Goal: Check status: Check status

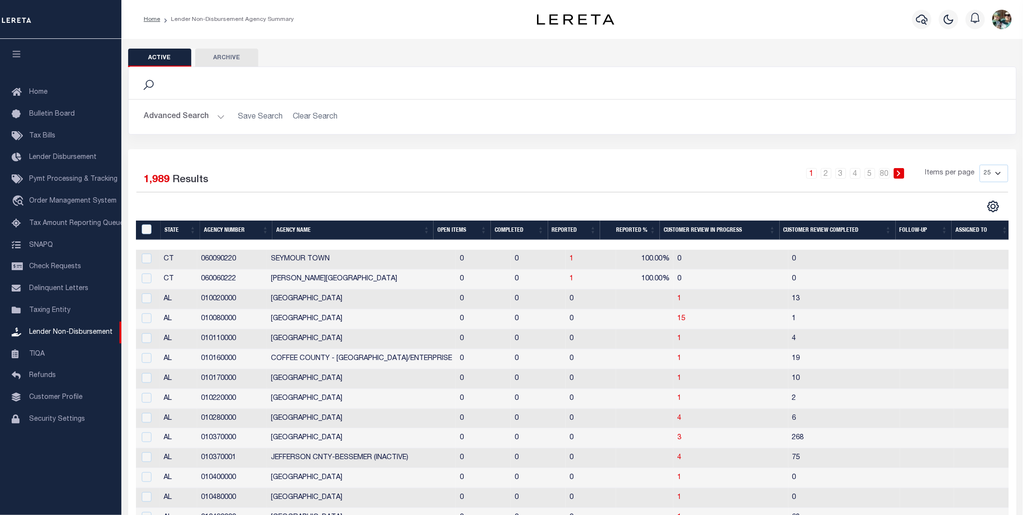
click at [441, 234] on th "Open Items" at bounding box center [461, 230] width 57 height 20
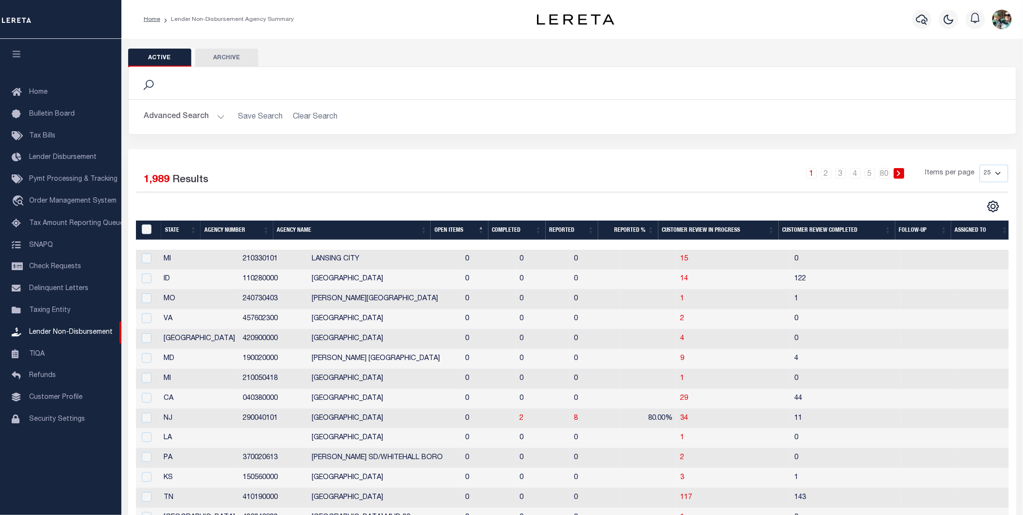
click at [441, 234] on th "Open Items" at bounding box center [459, 230] width 57 height 20
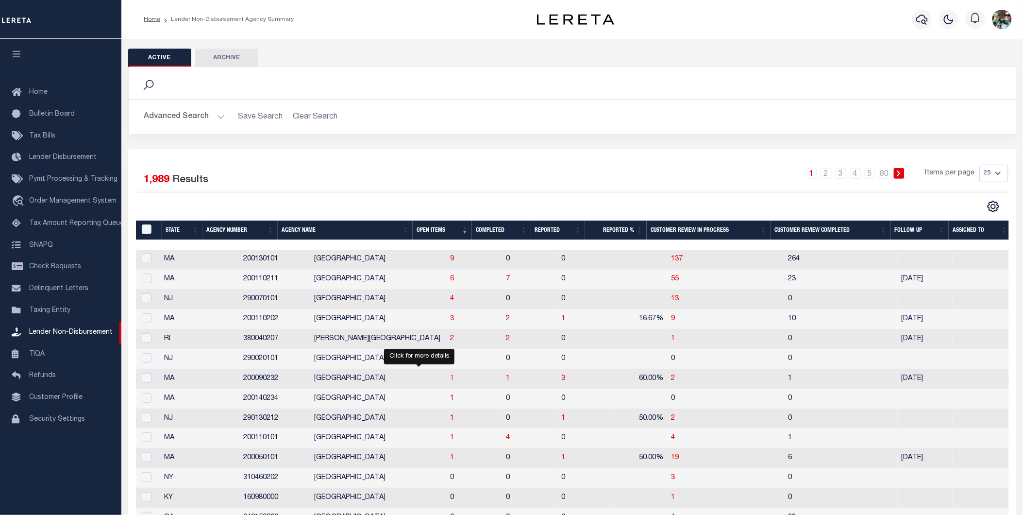
click at [450, 379] on span "1" at bounding box center [452, 378] width 4 height 7
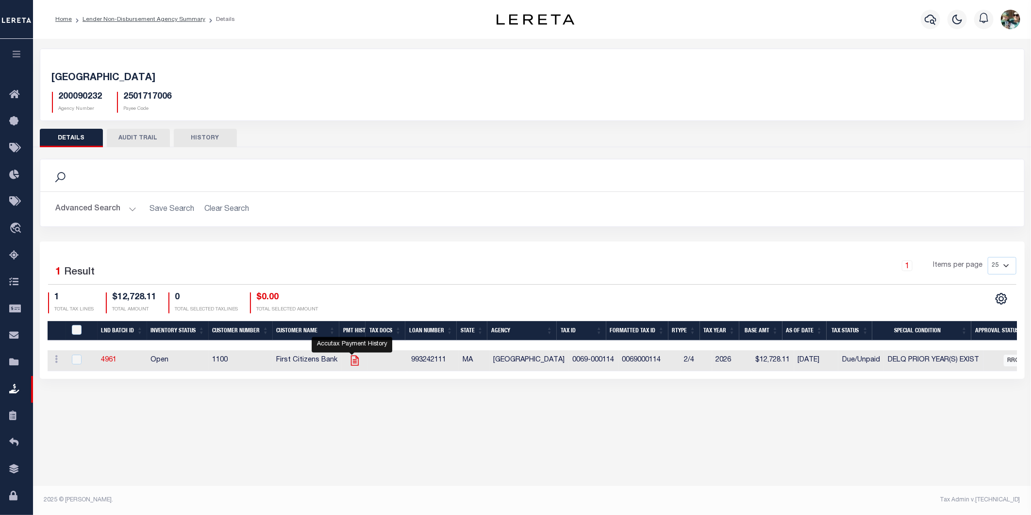
click at [352, 360] on icon "" at bounding box center [355, 360] width 13 height 13
checkbox input "true"
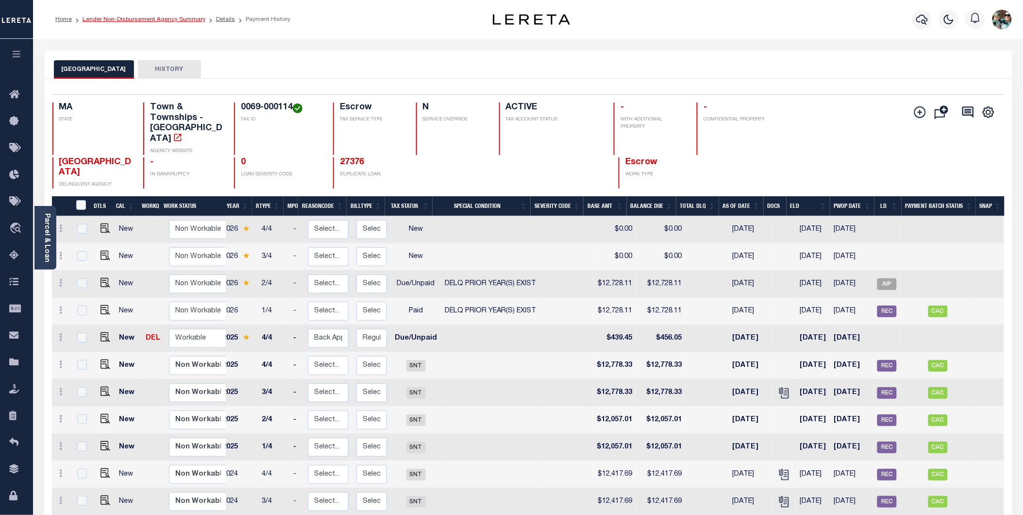
click at [191, 18] on link "Lender Non-Disbursement Agency Summary" at bounding box center [144, 20] width 123 height 6
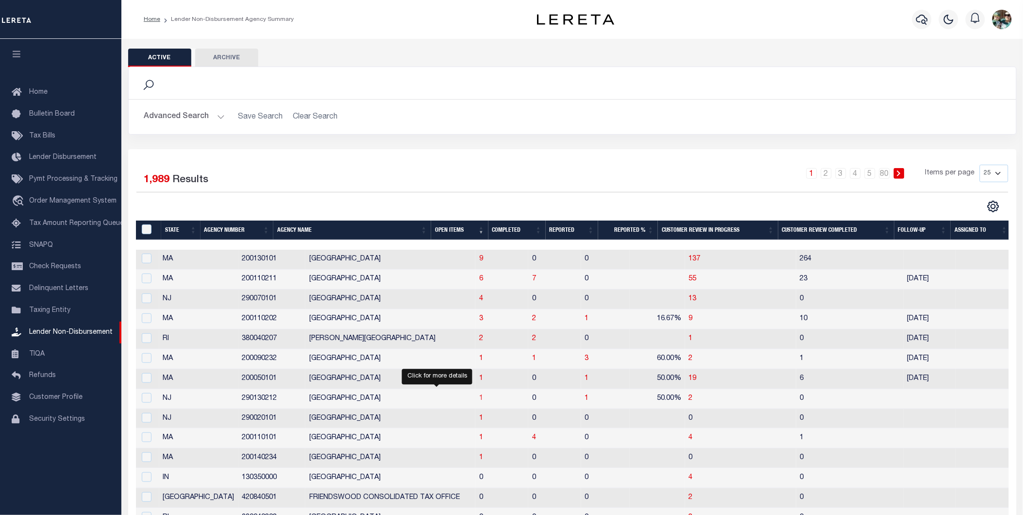
click at [479, 397] on span "1" at bounding box center [481, 398] width 4 height 7
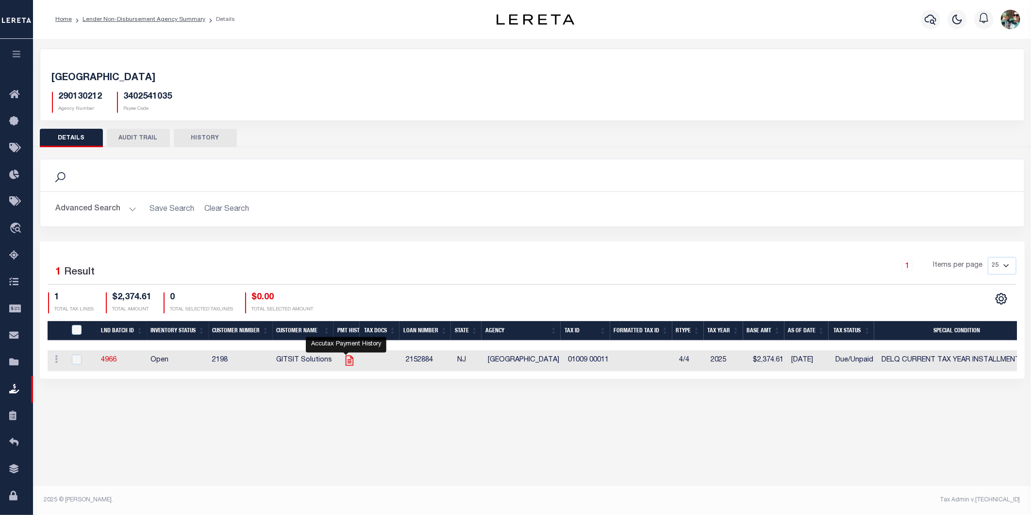
click at [347, 360] on icon "" at bounding box center [349, 360] width 8 height 10
checkbox input "true"
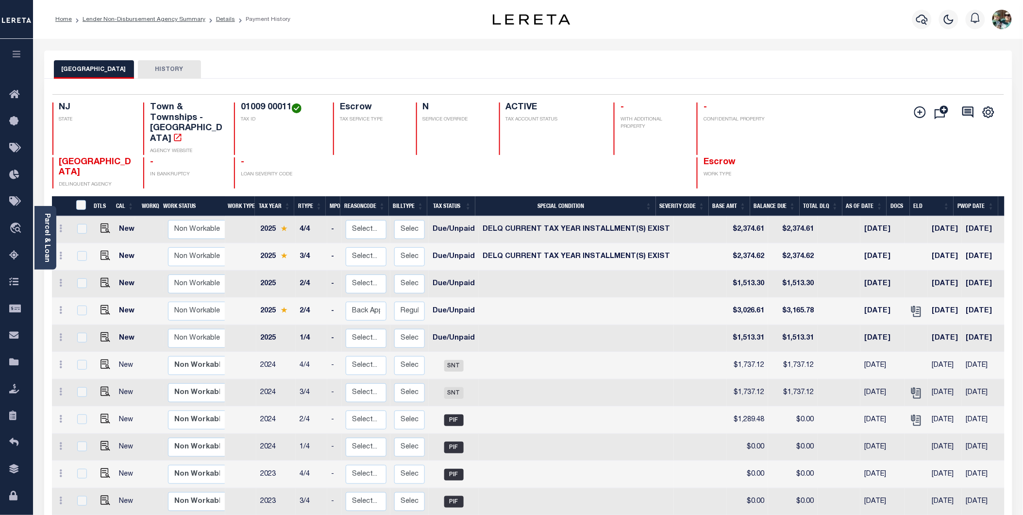
click at [173, 70] on button "HISTORY" at bounding box center [169, 69] width 63 height 18
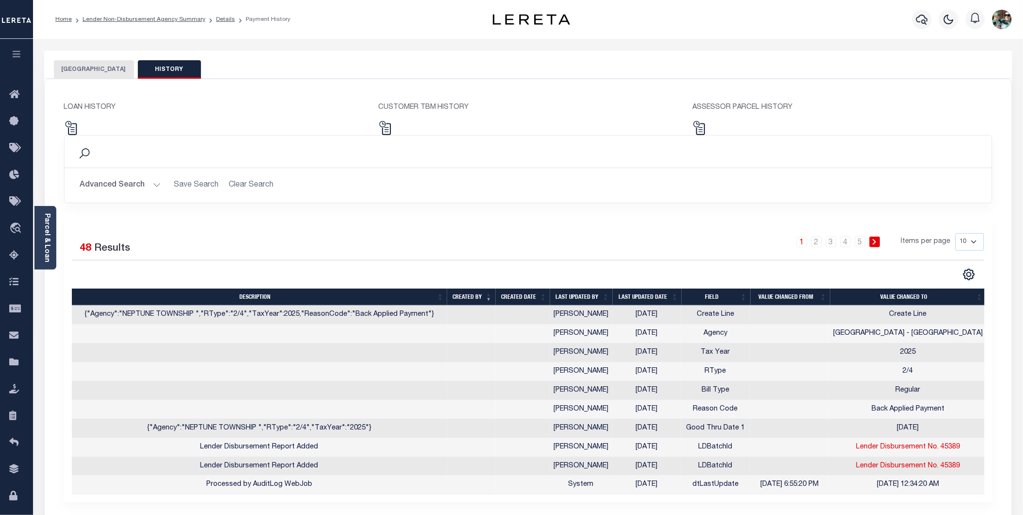
click at [109, 67] on button "[GEOGRAPHIC_DATA]" at bounding box center [94, 69] width 80 height 18
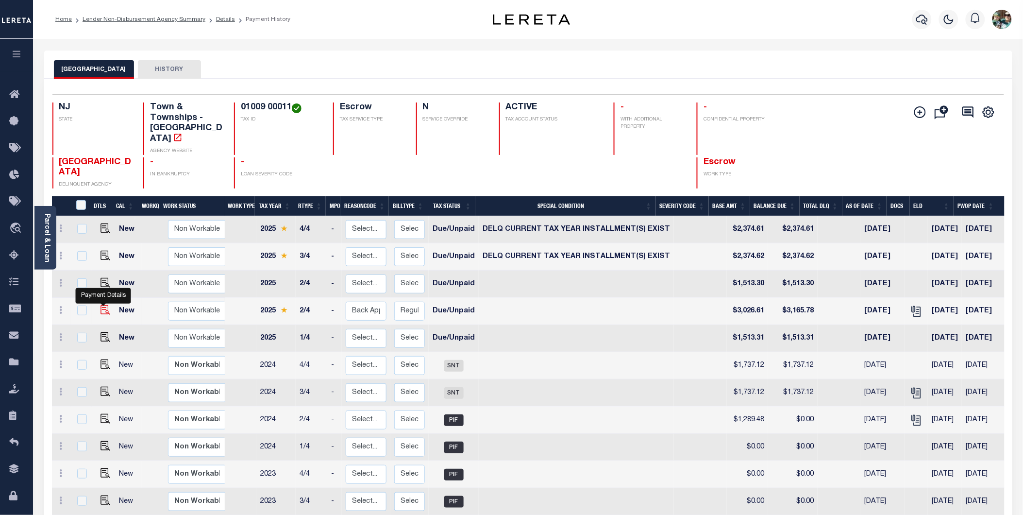
click at [103, 305] on img "" at bounding box center [105, 310] width 10 height 10
checkbox input "true"
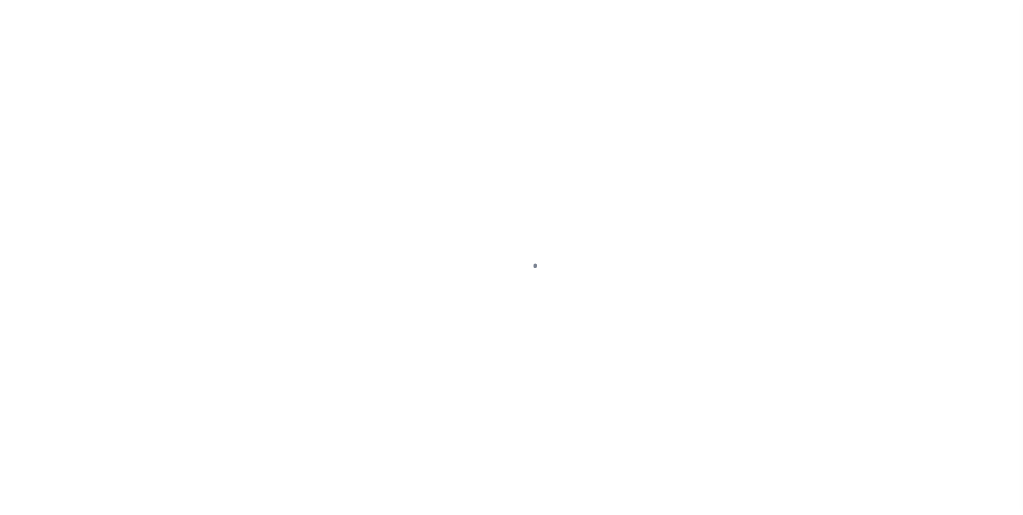
select select "DUE"
